Goal: Task Accomplishment & Management: Use online tool/utility

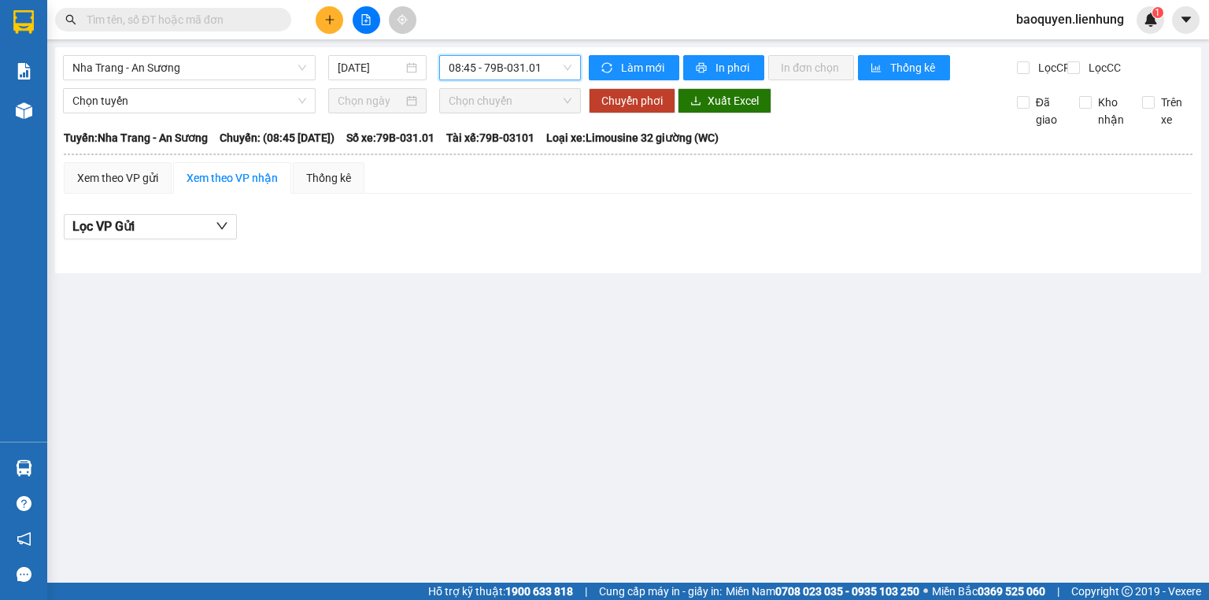
click at [232, 22] on input "text" at bounding box center [180, 19] width 186 height 17
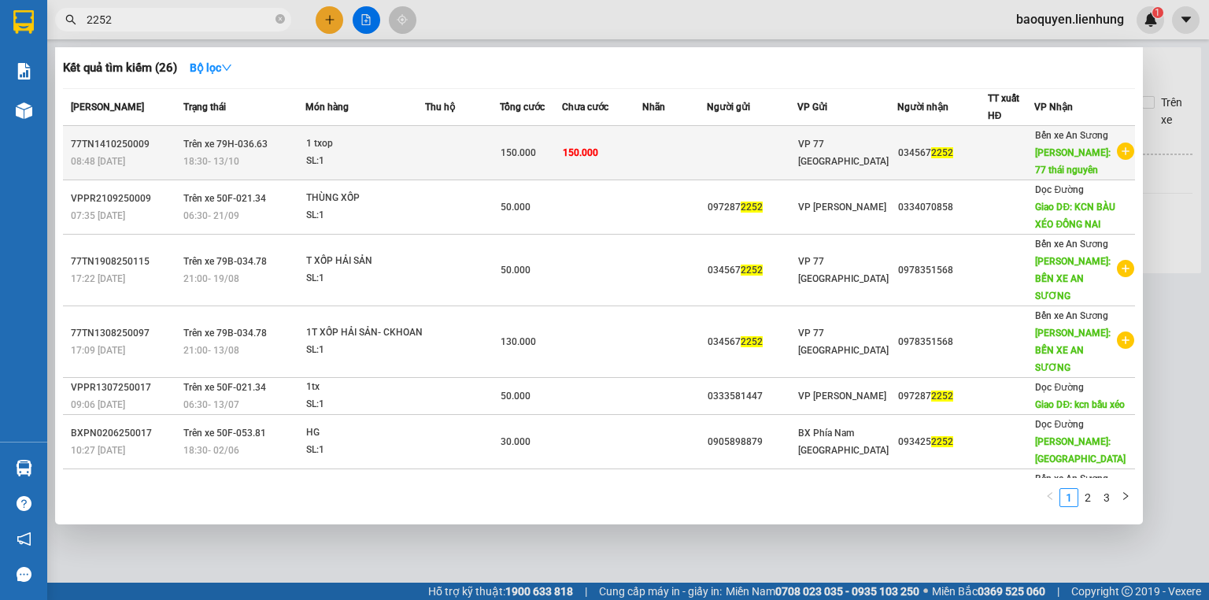
type input "2252"
click at [383, 165] on div "SL: 1" at bounding box center [365, 161] width 118 height 17
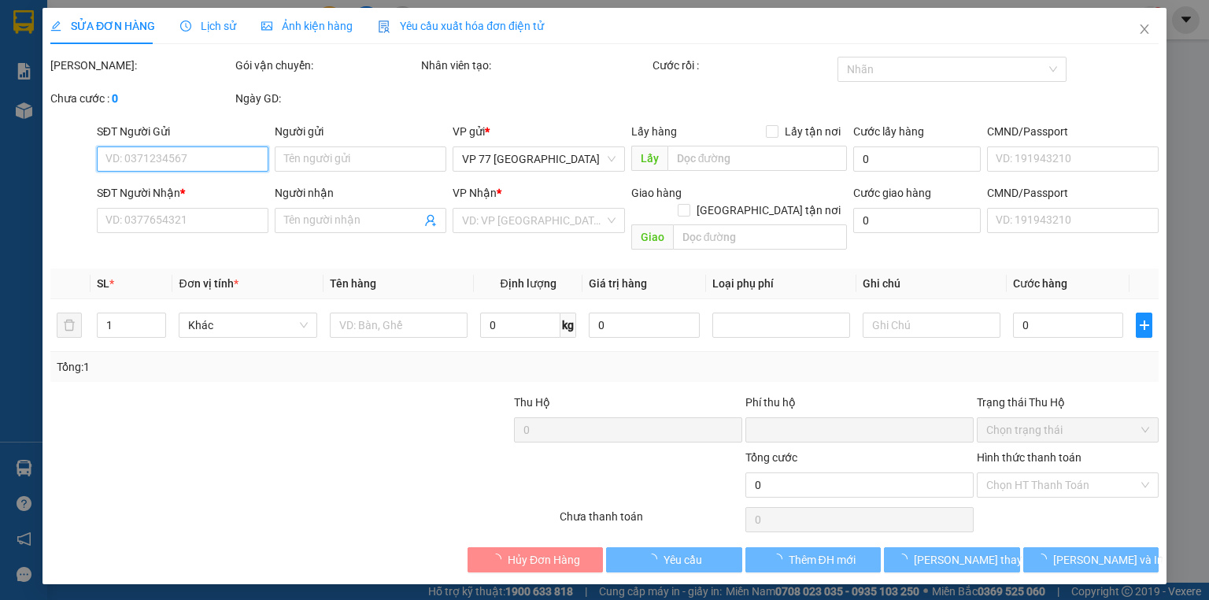
type input "0345672252"
type input "77 thái nguyên"
type input "0"
type input "150.000"
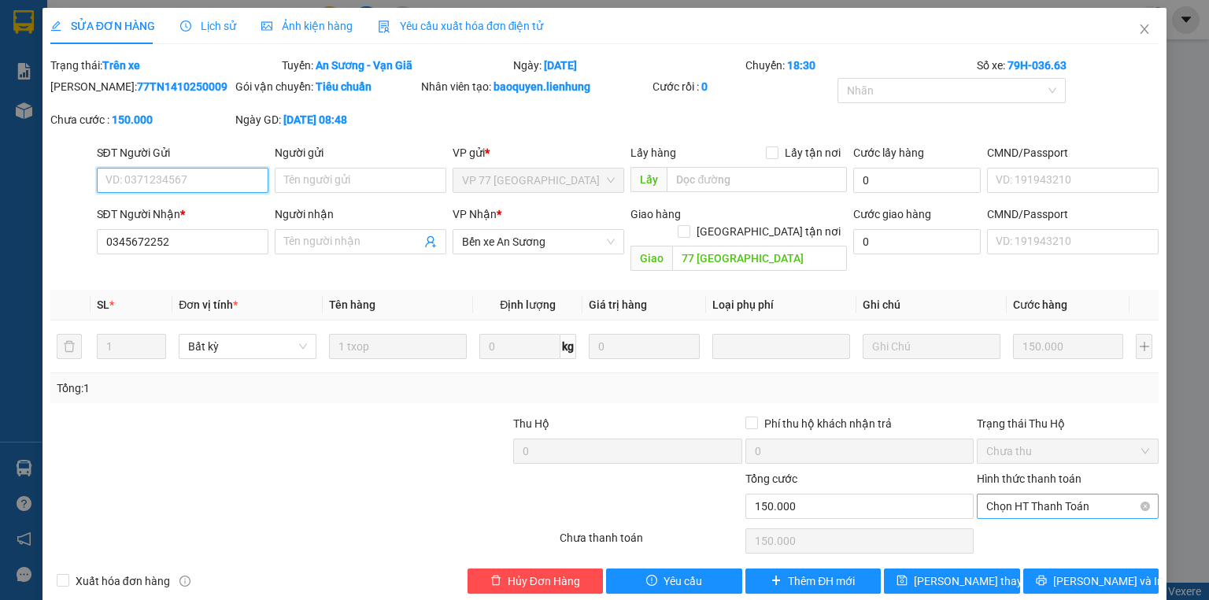
click at [1077, 494] on span "Chọn HT Thanh Toán" at bounding box center [1068, 506] width 163 height 24
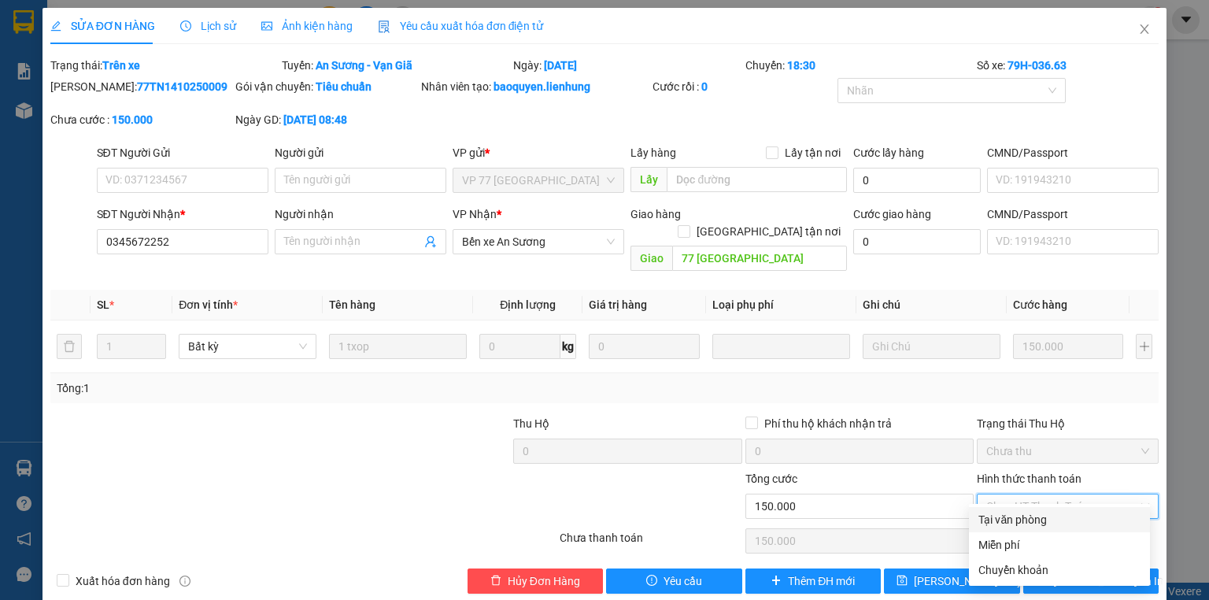
click at [1073, 516] on div "Tại văn phòng" at bounding box center [1060, 519] width 162 height 17
type input "0"
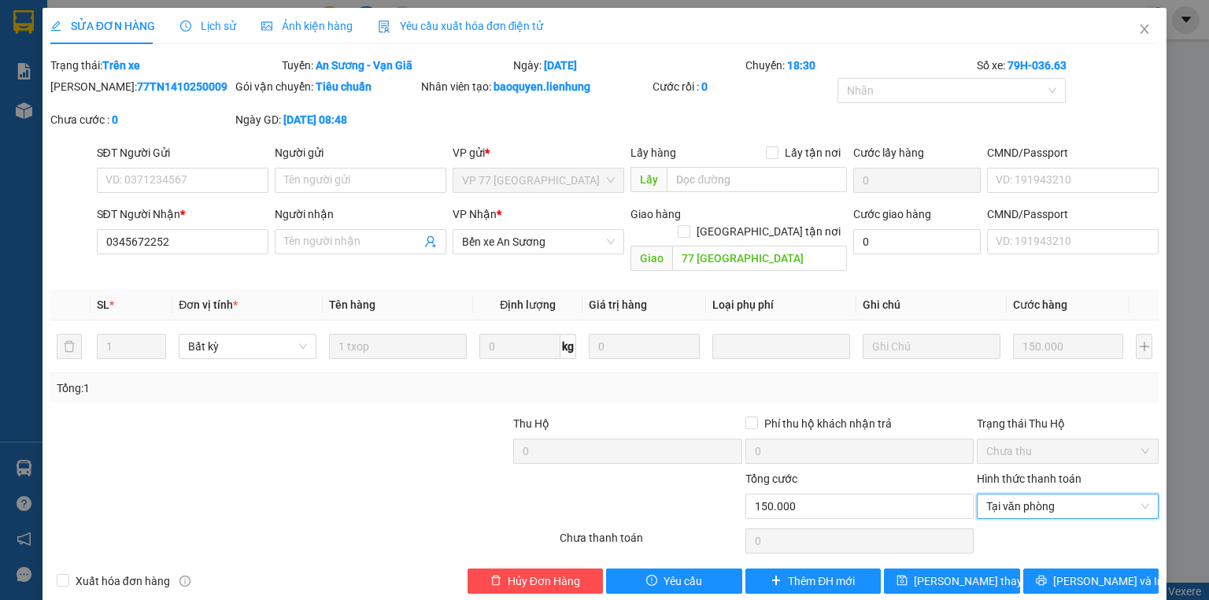
scroll to position [6, 0]
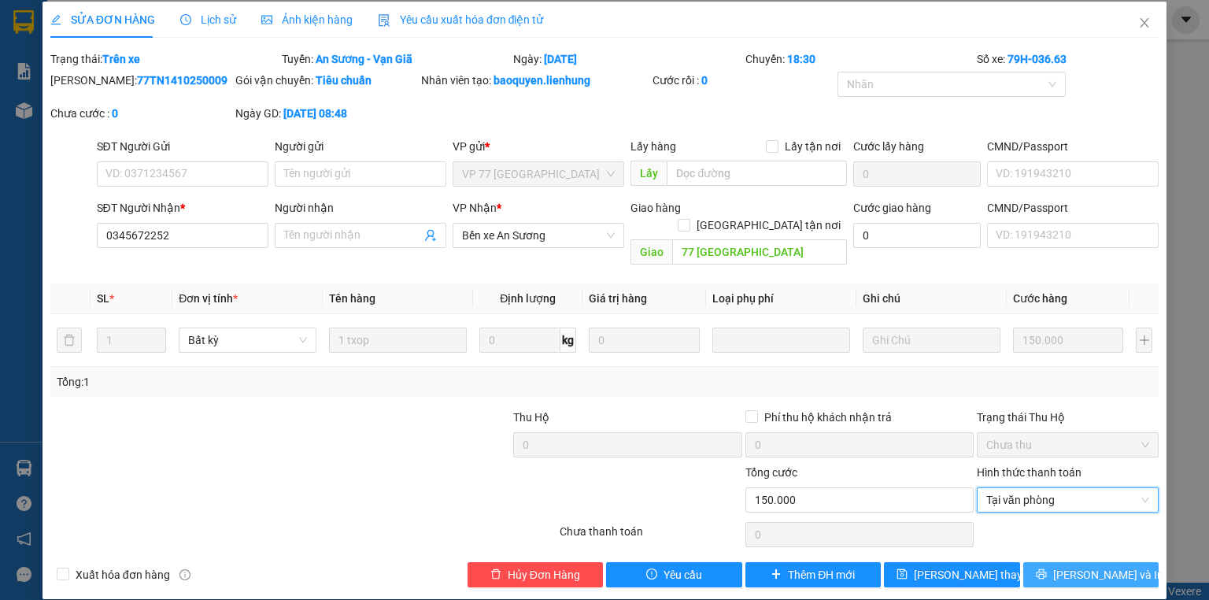
click at [1076, 566] on span "Lưu và In" at bounding box center [1109, 574] width 110 height 17
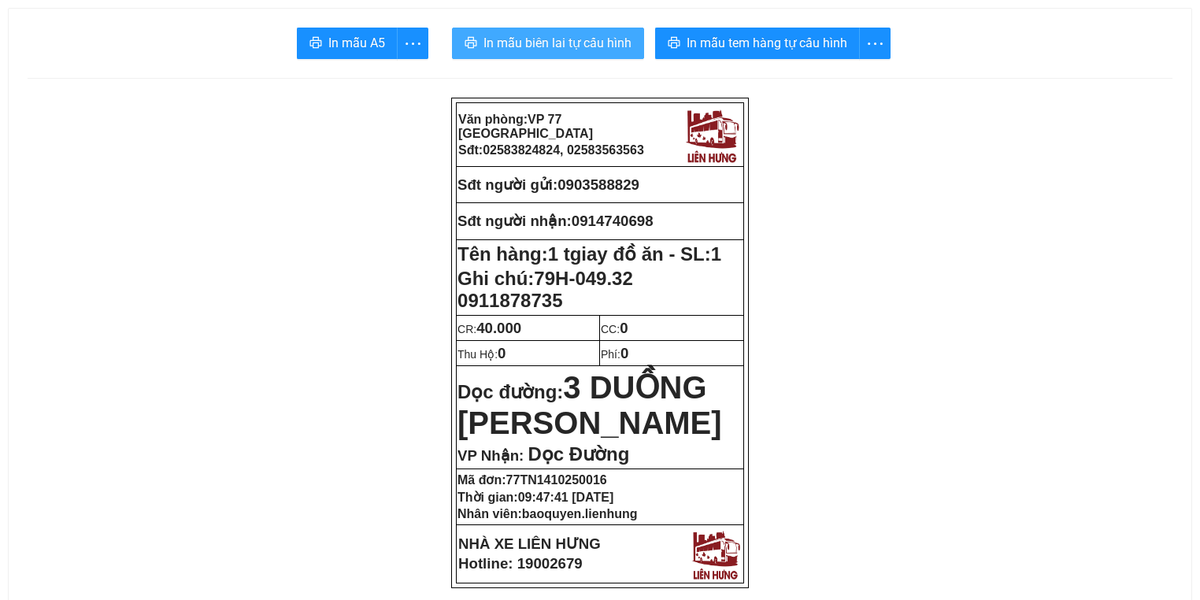
click at [605, 37] on span "In mẫu biên lai tự cấu hình" at bounding box center [557, 43] width 148 height 20
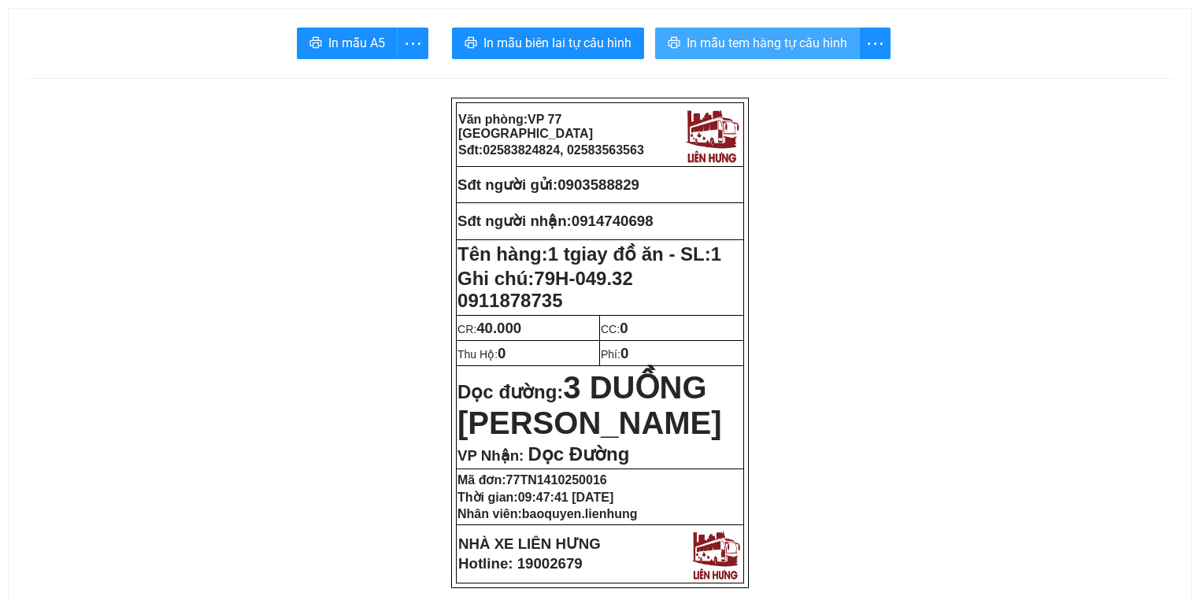
click at [753, 50] on span "In mẫu tem hàng tự cấu hình" at bounding box center [767, 43] width 161 height 20
